Goal: Task Accomplishment & Management: Use online tool/utility

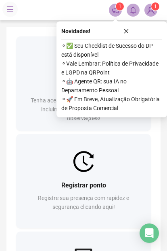
click at [62, 183] on span "Registrar ponto" at bounding box center [83, 185] width 45 height 8
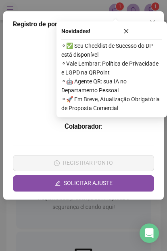
click at [131, 32] on button "button" at bounding box center [127, 31] width 72 height 10
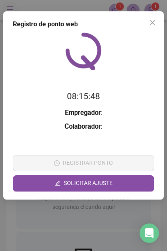
click at [150, 22] on icon "close" at bounding box center [153, 22] width 6 height 6
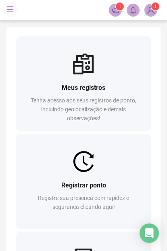
click at [65, 183] on span "Registrar ponto" at bounding box center [83, 185] width 45 height 8
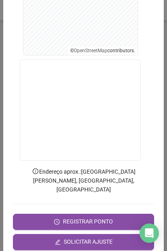
scroll to position [181, 0]
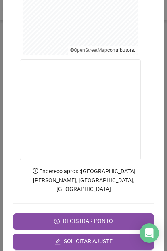
click at [34, 213] on button "REGISTRAR PONTO" at bounding box center [84, 221] width 142 height 16
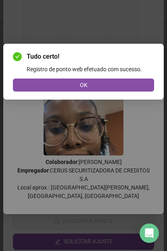
click at [60, 82] on button "OK" at bounding box center [84, 84] width 142 height 13
